Goal: Task Accomplishment & Management: Use online tool/utility

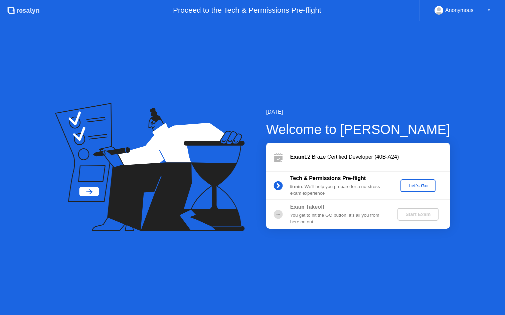
click at [418, 185] on div "Let's Go" at bounding box center [418, 185] width 30 height 5
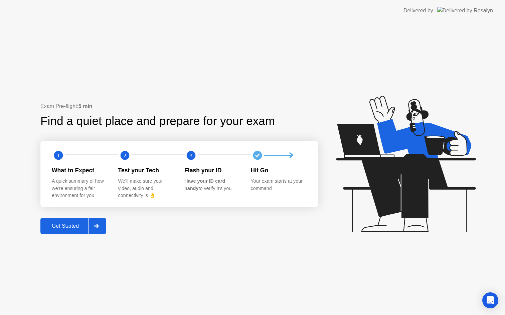
click at [79, 226] on div "Get Started" at bounding box center [65, 226] width 46 height 6
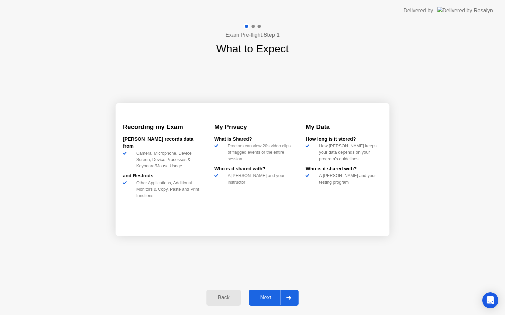
click at [269, 296] on div "Next" at bounding box center [266, 298] width 30 height 6
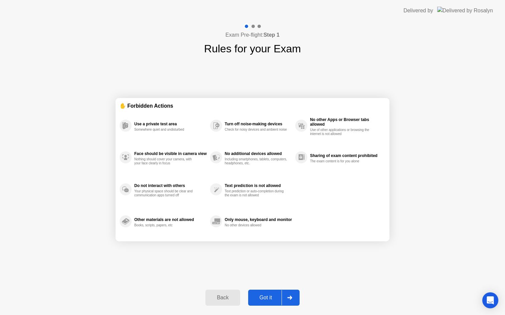
click at [269, 296] on div "Got it" at bounding box center [265, 298] width 31 height 6
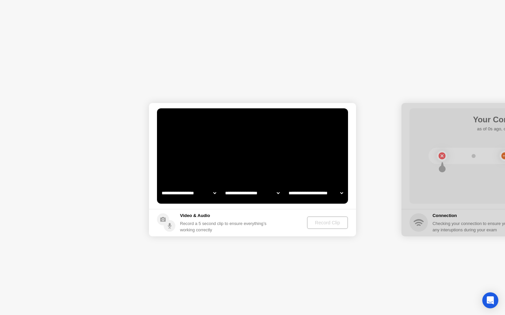
select select "**********"
select select "*******"
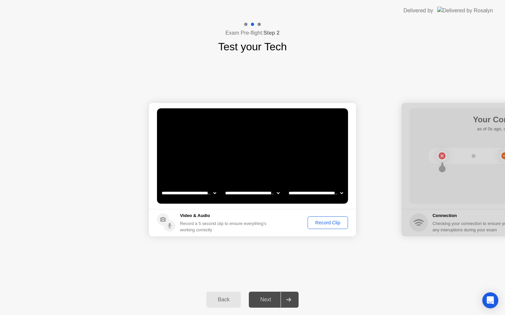
click at [330, 221] on div "Record Clip" at bounding box center [328, 222] width 36 height 5
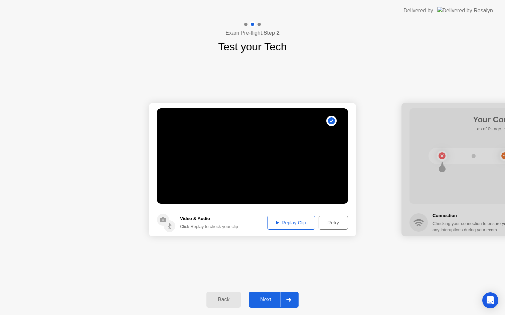
click at [272, 298] on div "Next" at bounding box center [266, 300] width 30 height 6
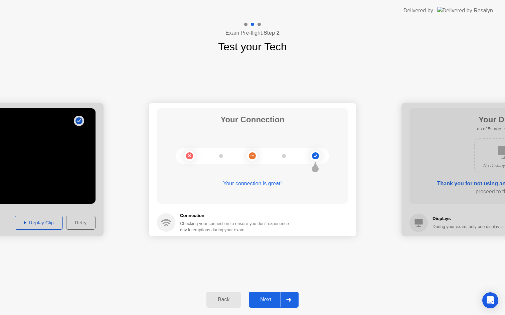
click at [264, 296] on button "Next" at bounding box center [274, 300] width 50 height 16
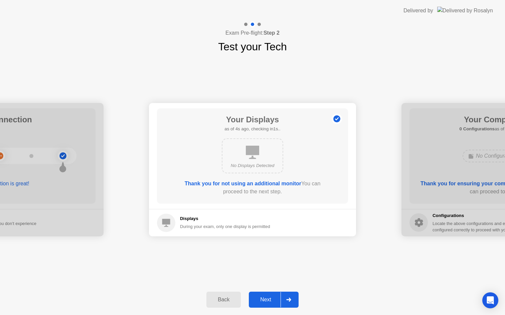
click at [265, 298] on div "Next" at bounding box center [266, 300] width 30 height 6
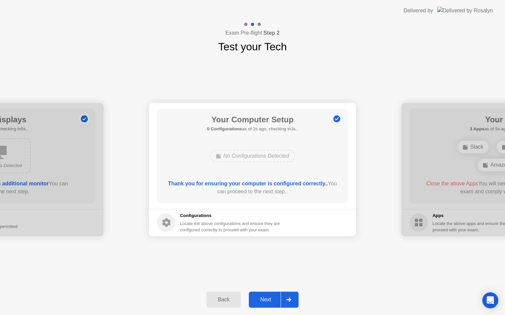
click at [265, 298] on div "Next" at bounding box center [266, 300] width 30 height 6
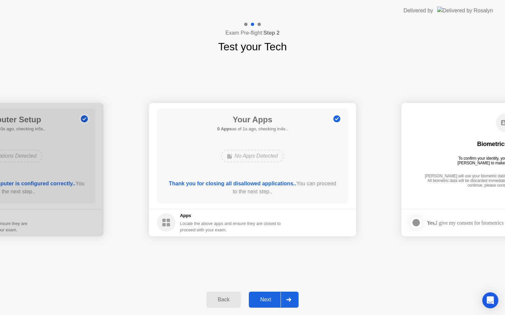
click at [265, 297] on div "Next" at bounding box center [266, 300] width 30 height 6
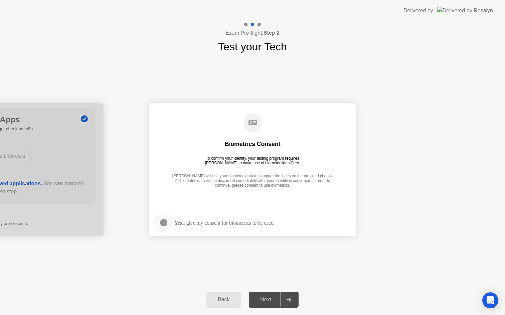
click at [240, 223] on div "Yes, I give my consent for biometrics to be used" at bounding box center [223, 223] width 99 height 6
click at [166, 221] on div at bounding box center [164, 223] width 8 height 8
click at [265, 301] on div "Next" at bounding box center [266, 300] width 30 height 6
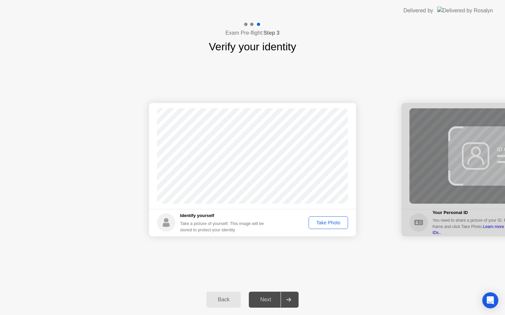
click at [324, 224] on div "Take Photo" at bounding box center [328, 222] width 35 height 5
click at [271, 297] on div "Next" at bounding box center [266, 300] width 30 height 6
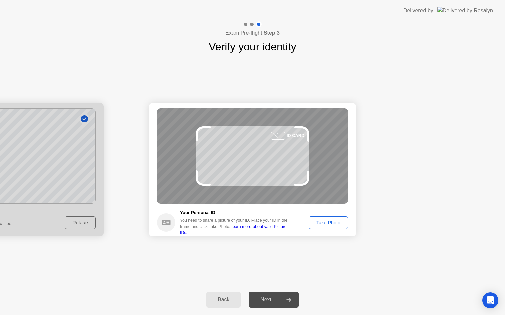
click at [324, 224] on div "Take Photo" at bounding box center [328, 222] width 35 height 5
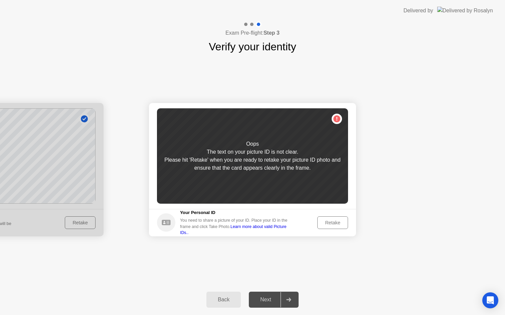
click at [334, 222] on div "Retake" at bounding box center [332, 222] width 26 height 5
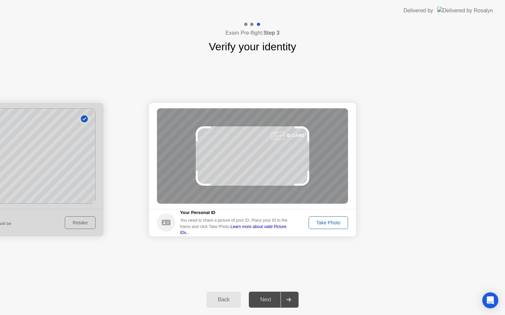
click at [334, 222] on div "Take Photo" at bounding box center [328, 222] width 35 height 5
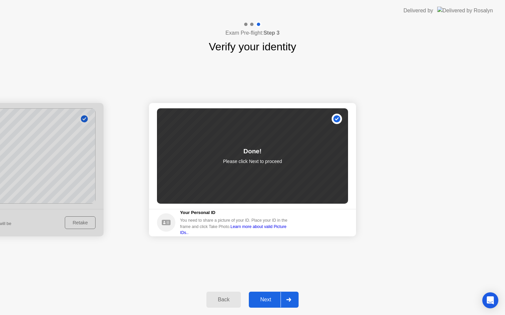
click at [270, 299] on div "Next" at bounding box center [266, 300] width 30 height 6
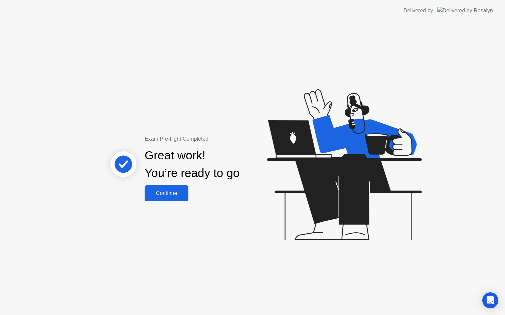
click at [175, 193] on div "Continue" at bounding box center [167, 194] width 40 height 6
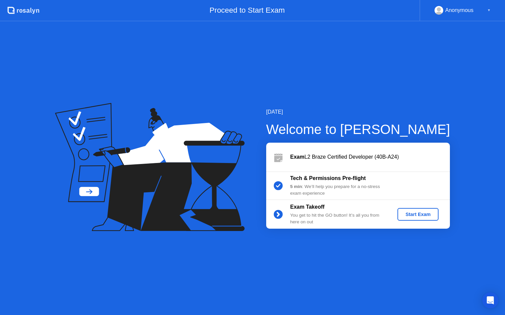
click at [415, 212] on div "Start Exam" at bounding box center [418, 214] width 36 height 5
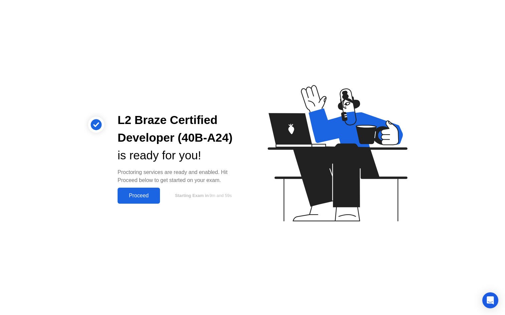
click at [144, 193] on div "Proceed" at bounding box center [139, 196] width 38 height 6
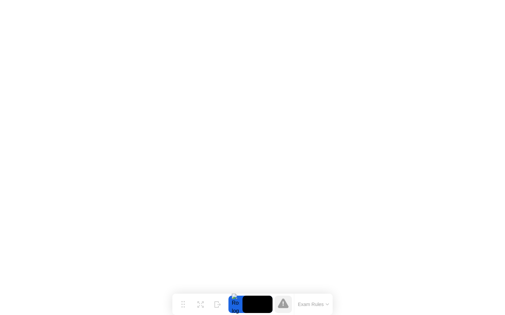
click at [322, 303] on button "Exam Rules" at bounding box center [313, 305] width 35 height 6
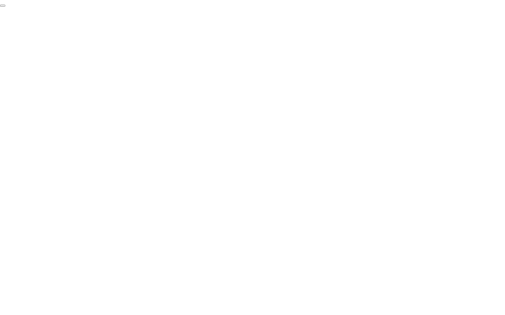
click div "End Proctoring Session"
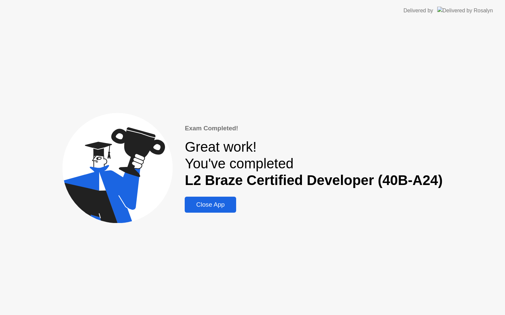
click at [220, 208] on div "Close App" at bounding box center [210, 204] width 47 height 7
